Goal: Browse casually

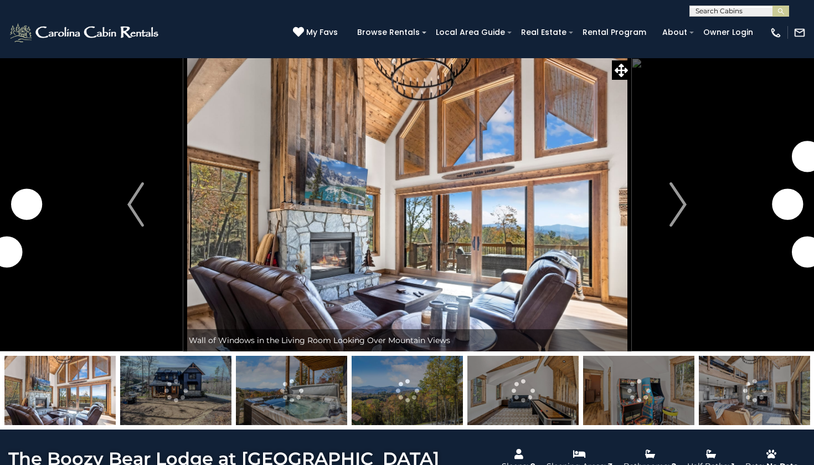
click at [520, 156] on img at bounding box center [407, 205] width 448 height 294
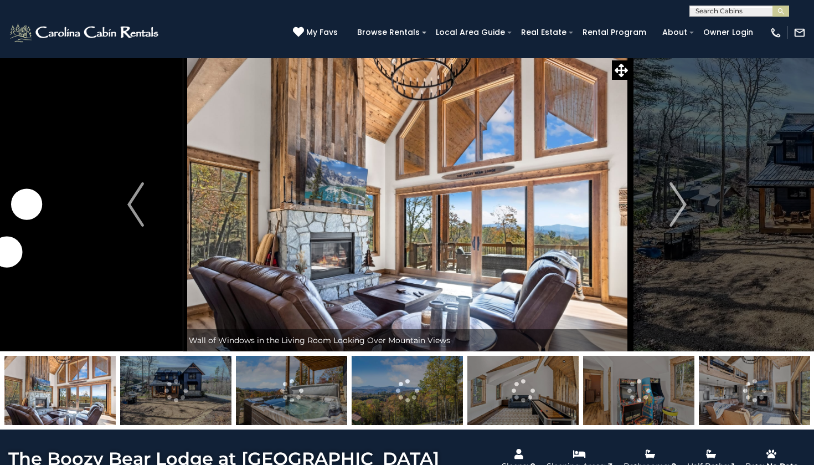
click at [604, 159] on img at bounding box center [407, 205] width 448 height 294
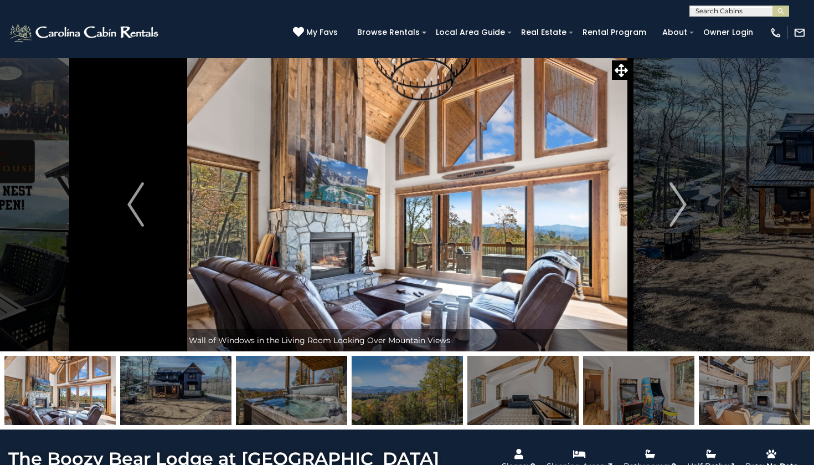
click at [212, 383] on img at bounding box center [175, 390] width 111 height 69
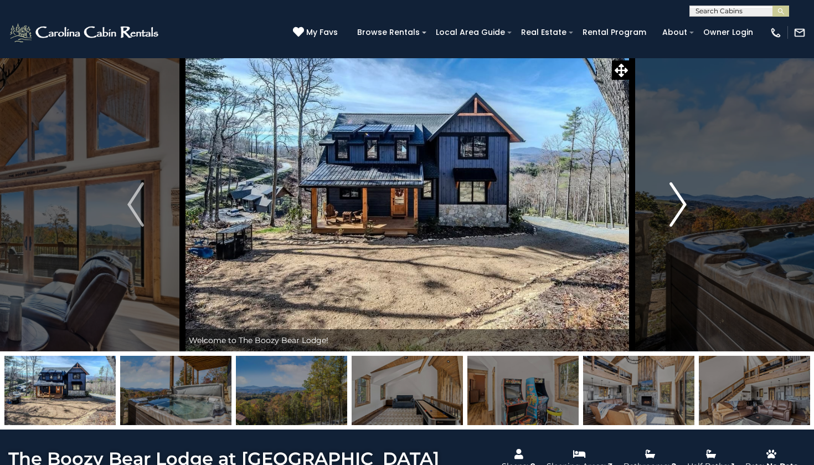
click at [687, 202] on button "Next" at bounding box center [678, 205] width 95 height 294
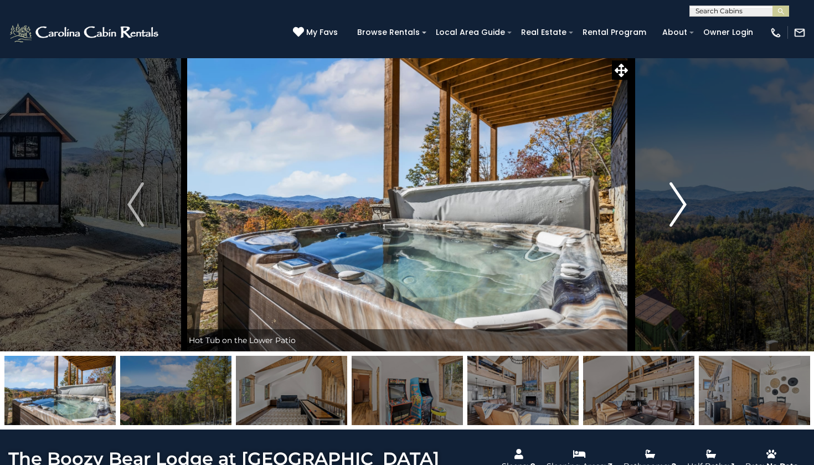
click at [683, 202] on img "Next" at bounding box center [678, 204] width 17 height 44
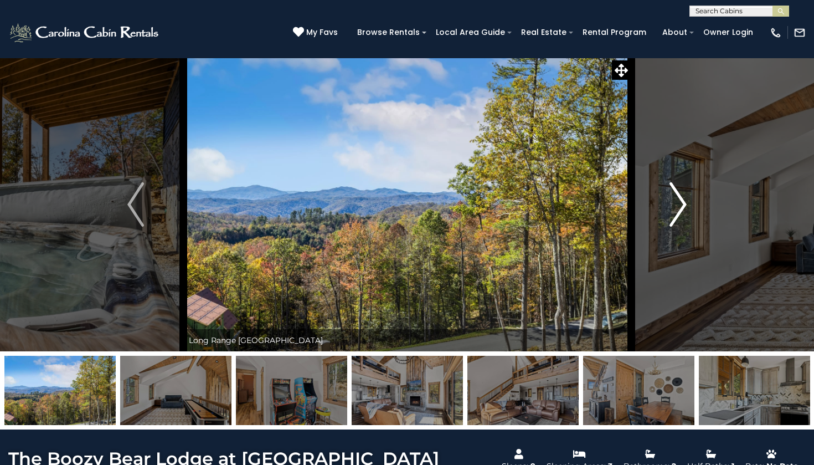
click at [683, 202] on img "Next" at bounding box center [678, 204] width 17 height 44
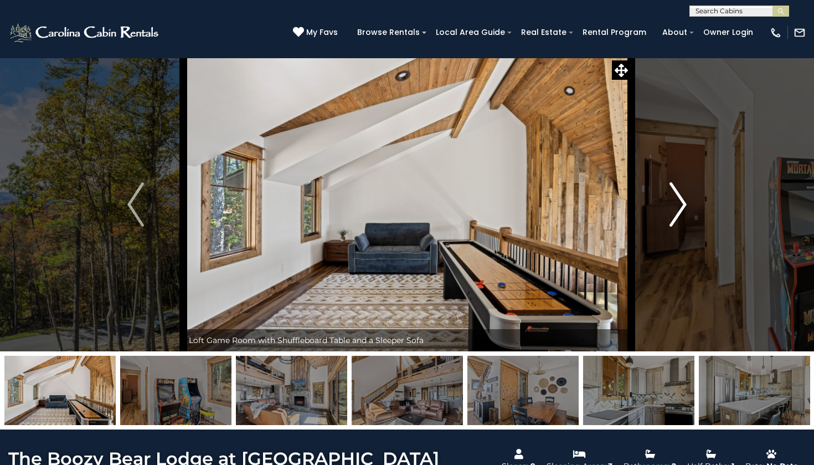
click at [683, 202] on img "Next" at bounding box center [678, 204] width 17 height 44
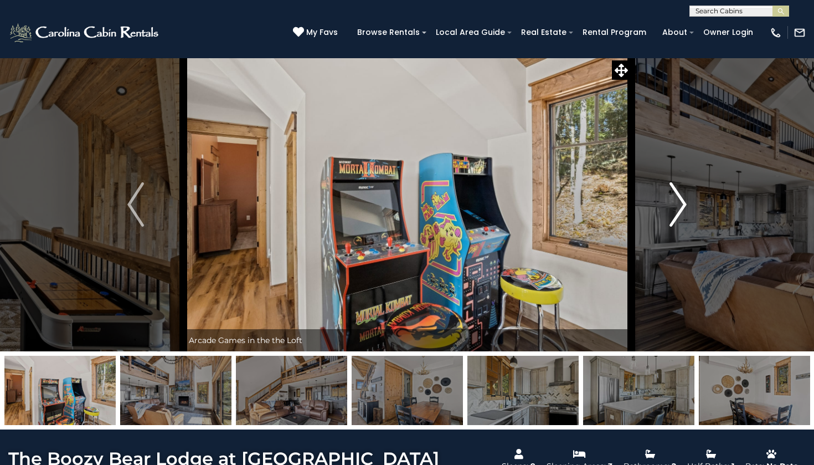
click at [683, 202] on img "Next" at bounding box center [678, 204] width 17 height 44
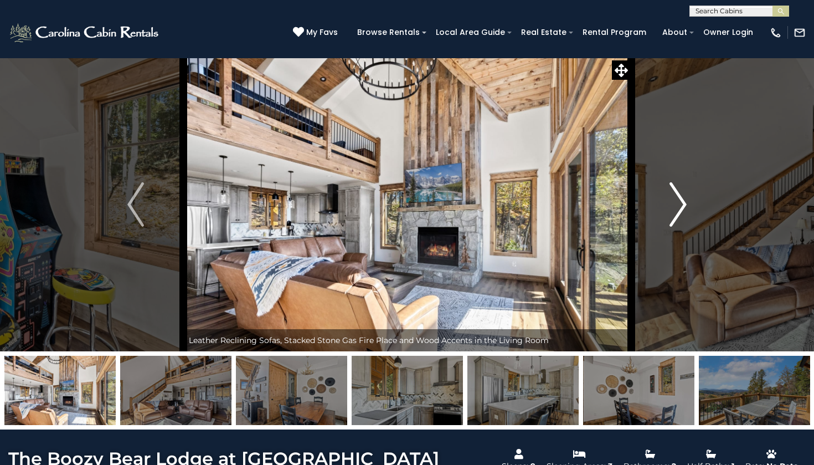
click at [683, 202] on img "Next" at bounding box center [678, 204] width 17 height 44
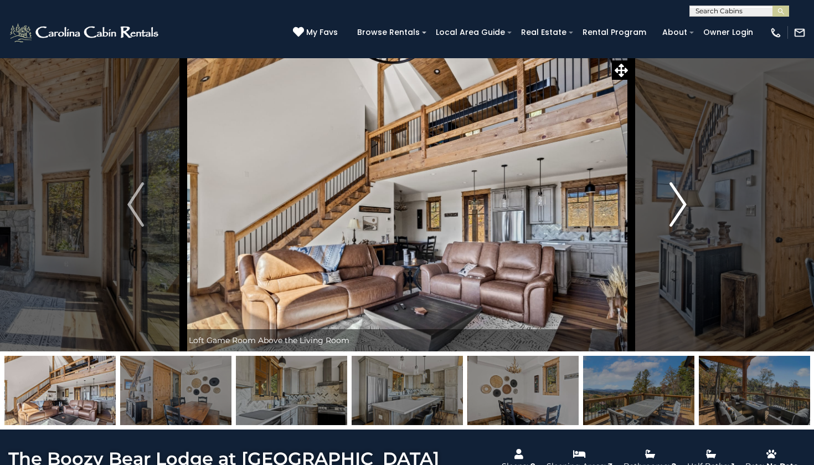
click at [683, 202] on img "Next" at bounding box center [678, 204] width 17 height 44
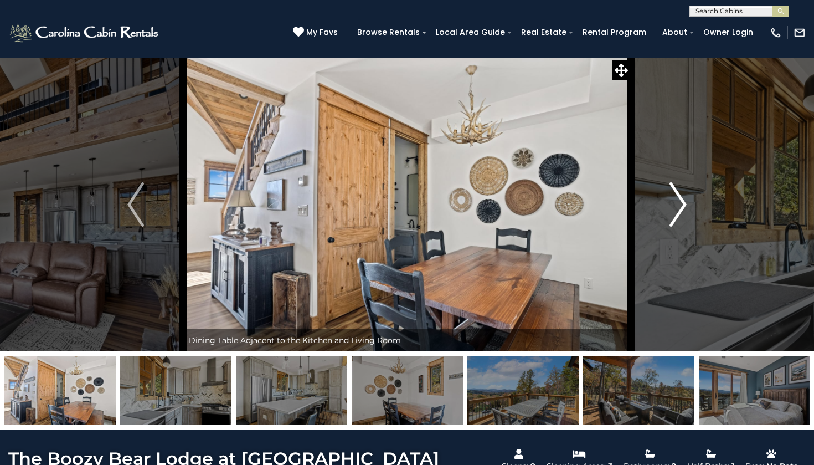
click at [683, 202] on img "Next" at bounding box center [678, 204] width 17 height 44
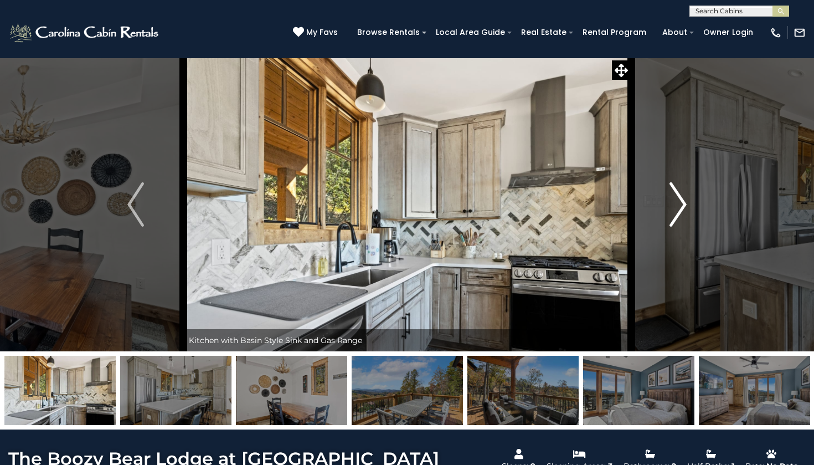
click at [683, 202] on img "Next" at bounding box center [678, 204] width 17 height 44
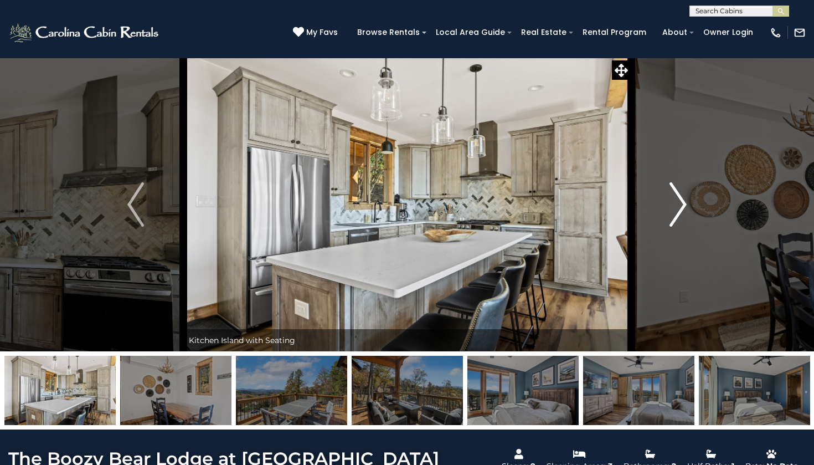
click at [683, 202] on img "Next" at bounding box center [678, 204] width 17 height 44
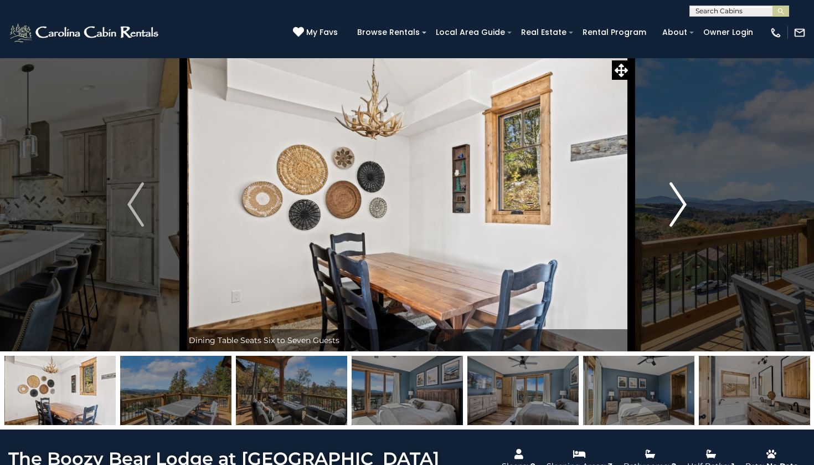
click at [683, 202] on img "Next" at bounding box center [678, 204] width 17 height 44
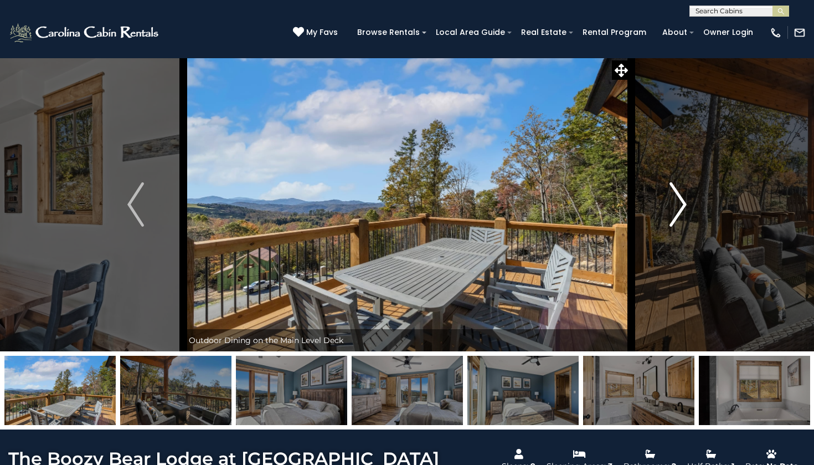
click at [683, 202] on img "Next" at bounding box center [678, 204] width 17 height 44
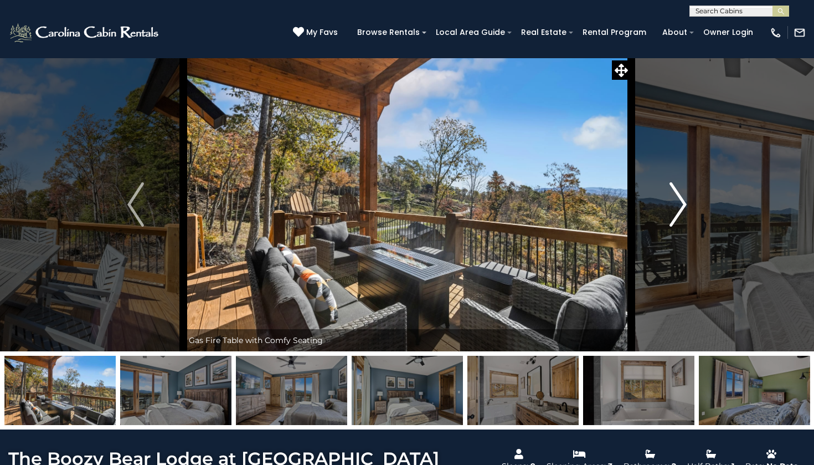
click at [683, 202] on img "Next" at bounding box center [678, 204] width 17 height 44
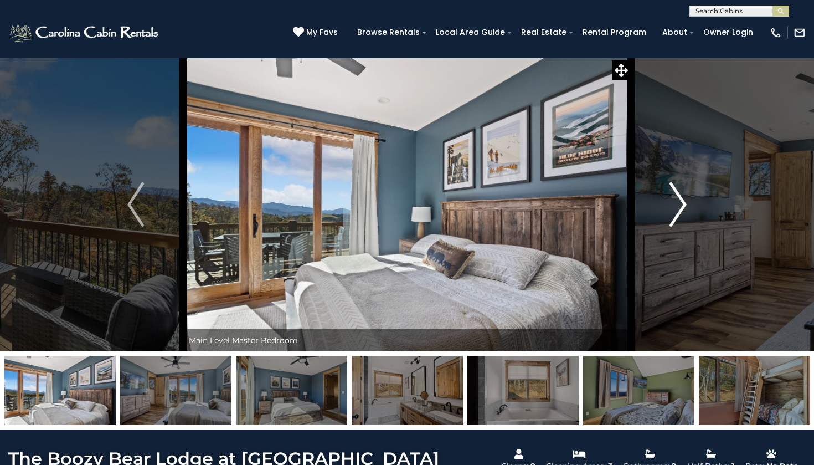
click at [683, 202] on img "Next" at bounding box center [678, 204] width 17 height 44
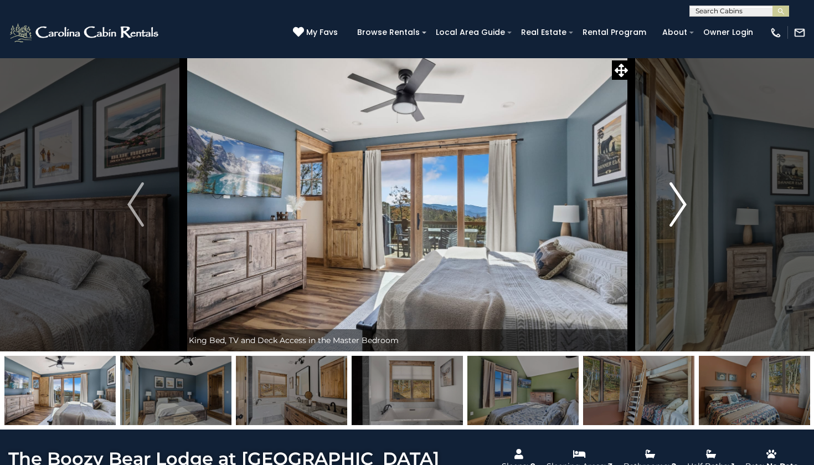
click at [683, 202] on img "Next" at bounding box center [678, 204] width 17 height 44
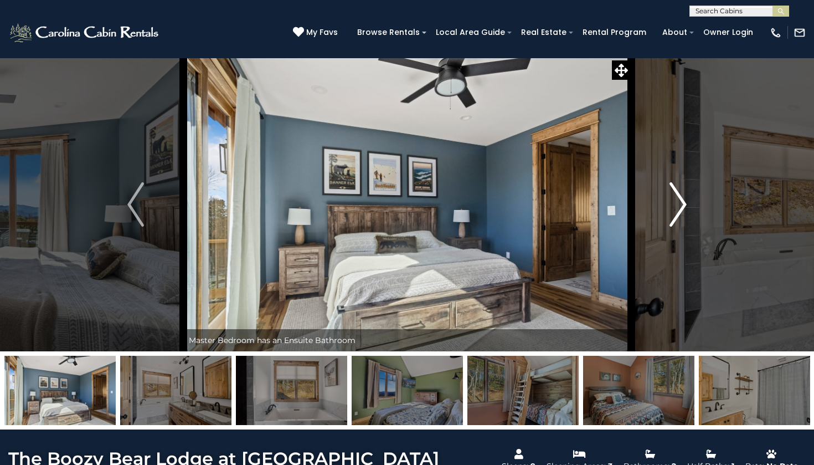
click at [683, 202] on img "Next" at bounding box center [678, 204] width 17 height 44
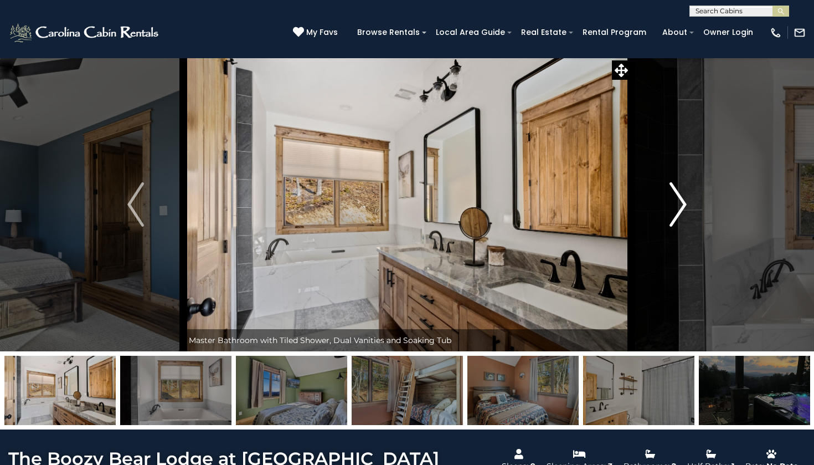
click at [683, 202] on img "Next" at bounding box center [678, 204] width 17 height 44
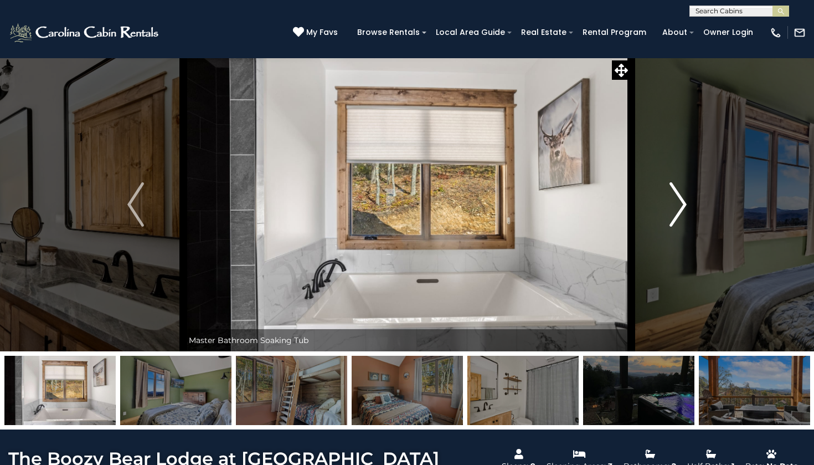
click at [683, 202] on img "Next" at bounding box center [678, 204] width 17 height 44
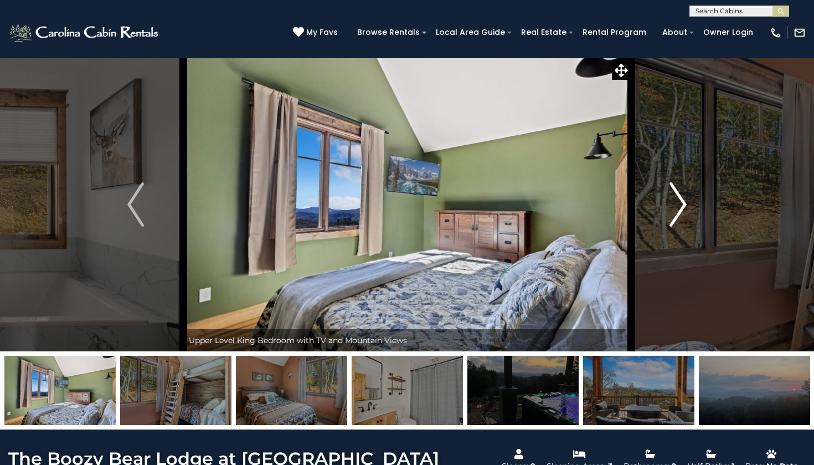
click at [683, 200] on img "Next" at bounding box center [678, 204] width 17 height 44
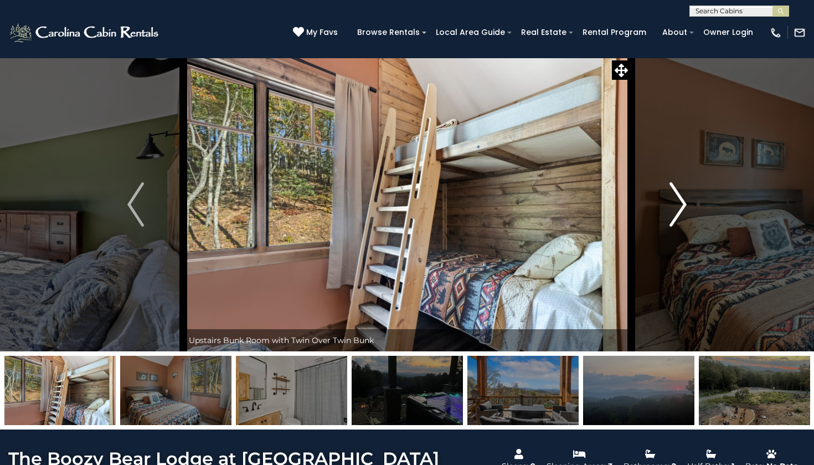
click at [683, 200] on img "Next" at bounding box center [678, 204] width 17 height 44
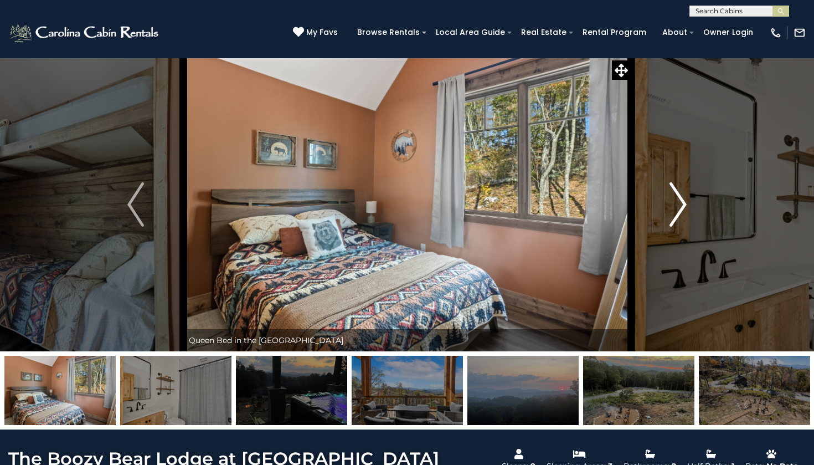
click at [683, 200] on img "Next" at bounding box center [678, 204] width 17 height 44
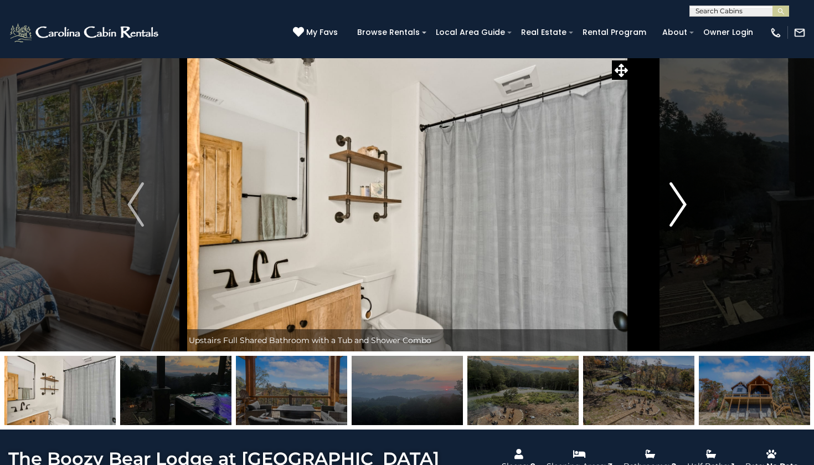
click at [683, 199] on img "Next" at bounding box center [678, 204] width 17 height 44
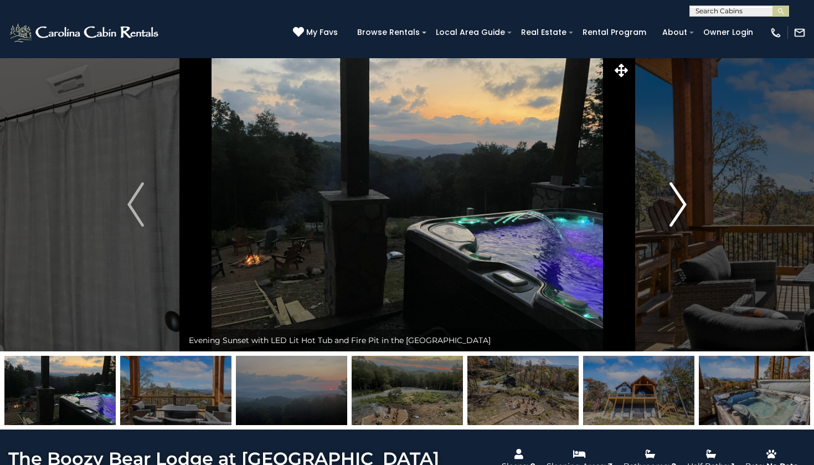
click at [683, 199] on img "Next" at bounding box center [678, 204] width 17 height 44
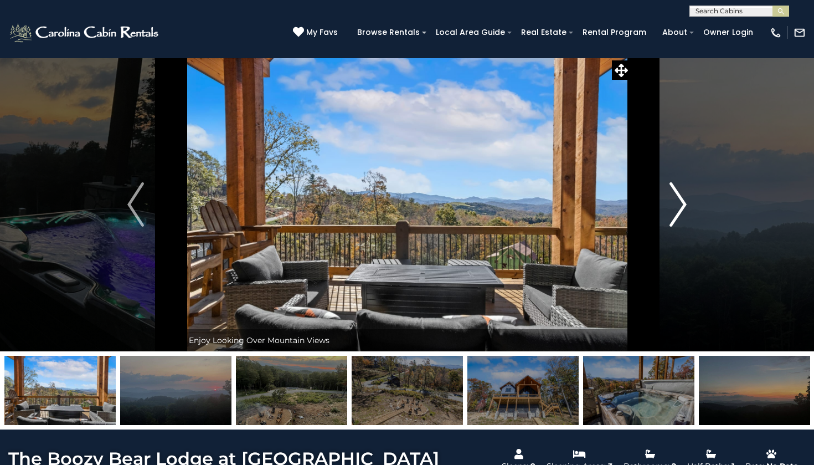
click at [676, 216] on img "Next" at bounding box center [678, 204] width 17 height 44
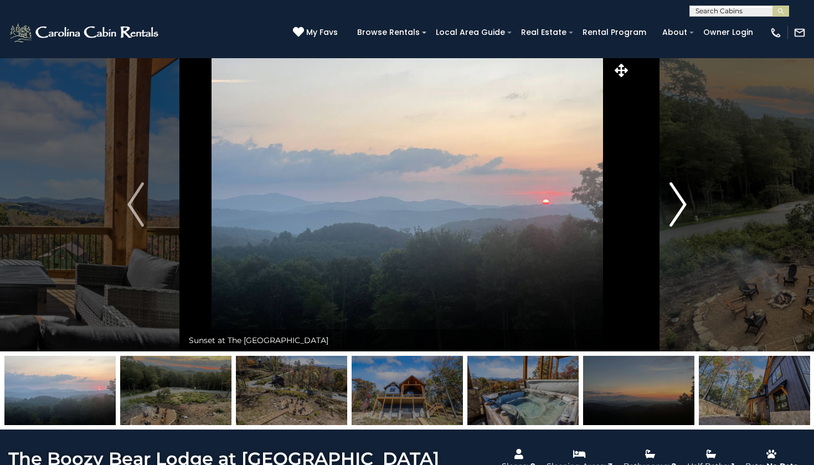
click at [676, 216] on img "Next" at bounding box center [678, 204] width 17 height 44
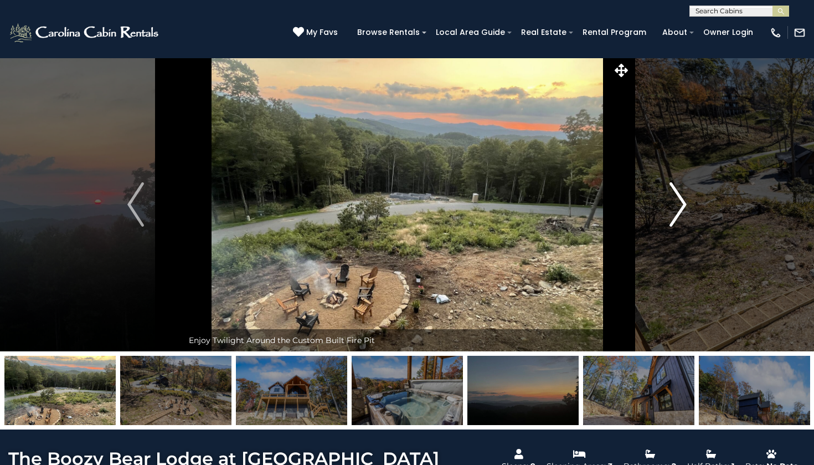
click at [676, 216] on img "Next" at bounding box center [678, 204] width 17 height 44
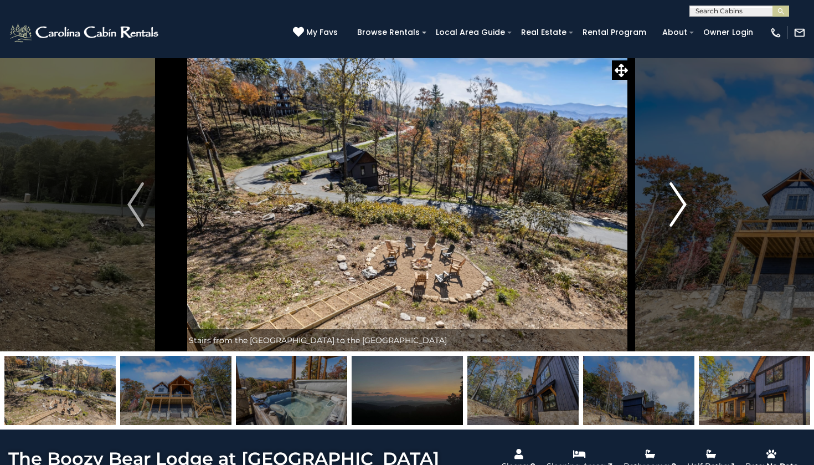
click at [676, 216] on img "Next" at bounding box center [678, 204] width 17 height 44
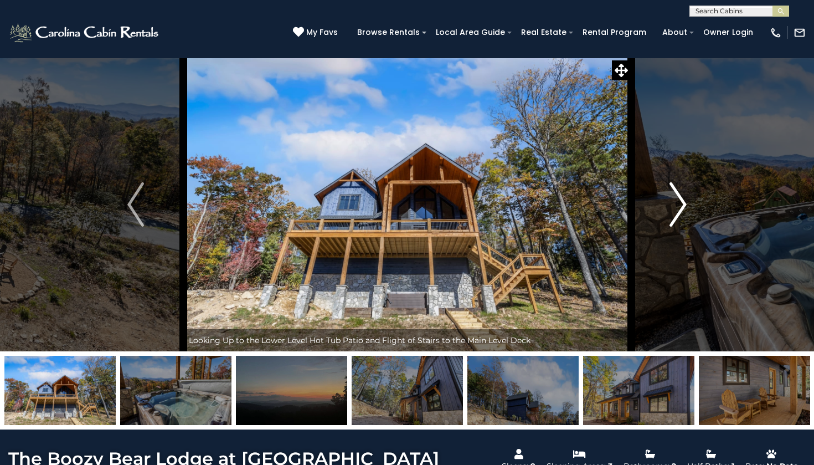
click at [676, 216] on img "Next" at bounding box center [678, 204] width 17 height 44
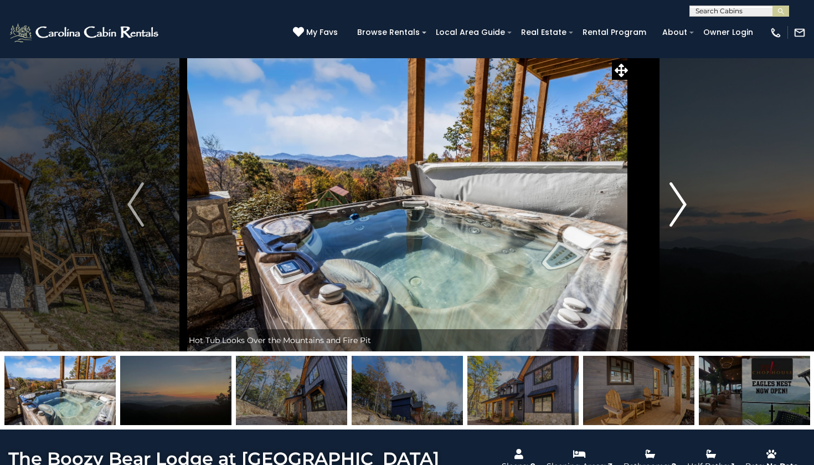
click at [676, 216] on img "Next" at bounding box center [678, 204] width 17 height 44
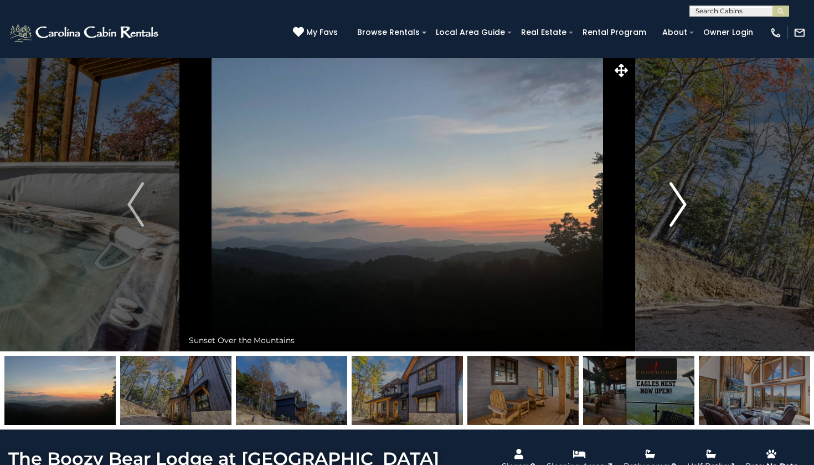
click at [676, 216] on img "Next" at bounding box center [678, 204] width 17 height 44
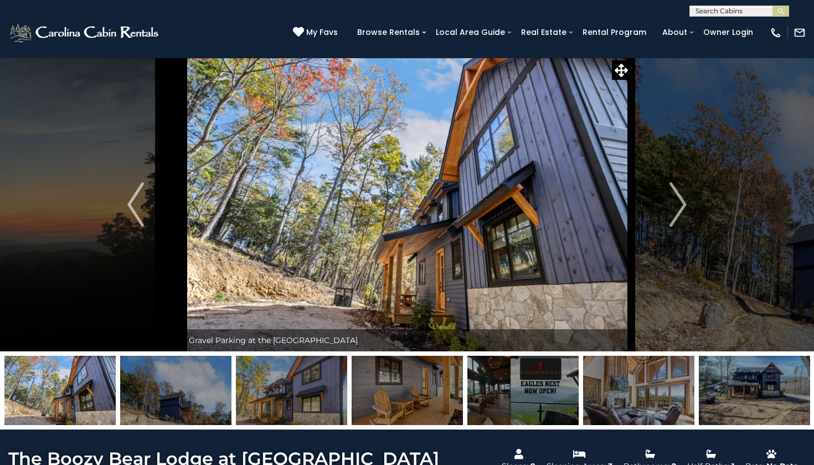
click at [243, 275] on img at bounding box center [407, 205] width 448 height 294
